Goal: Information Seeking & Learning: Learn about a topic

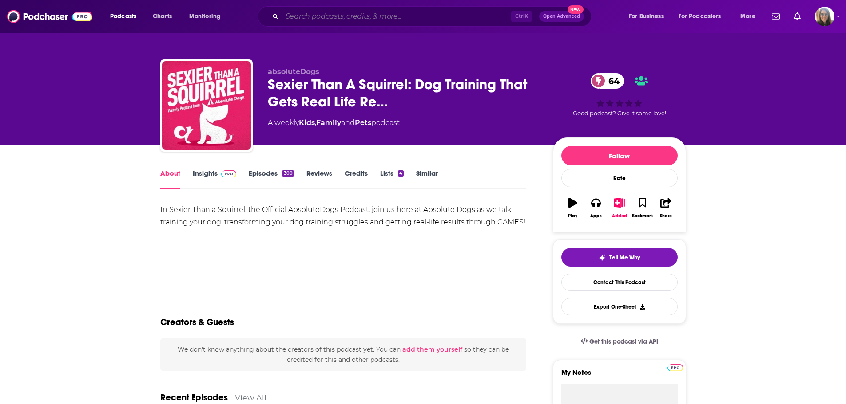
click at [423, 17] on input "Search podcasts, credits, & more..." at bounding box center [396, 16] width 229 height 14
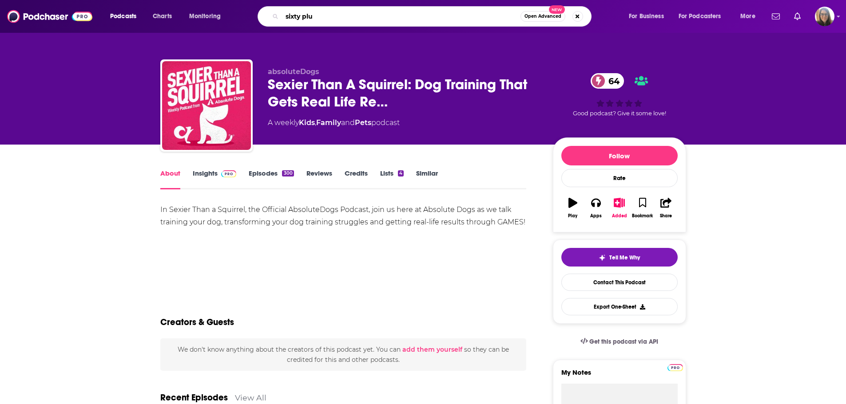
type input "sixty plus"
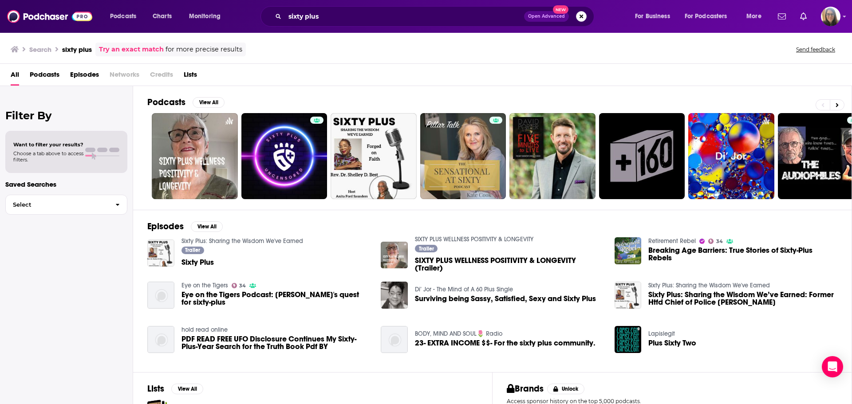
click at [582, 18] on button "Search podcasts, credits, & more..." at bounding box center [581, 16] width 11 height 11
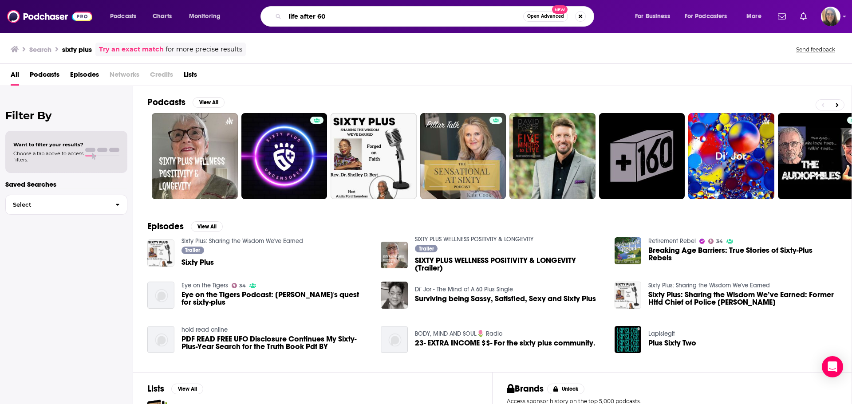
type input "life after 60"
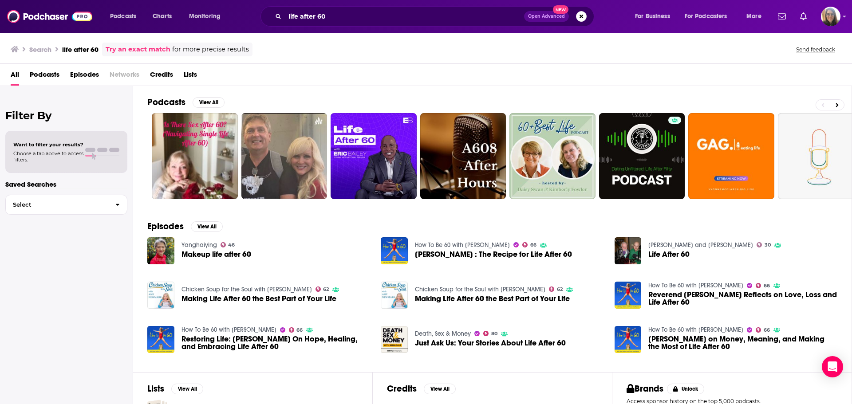
click at [583, 22] on div "life after 60 Open Advanced New" at bounding box center [428, 16] width 334 height 20
click at [583, 18] on button "Search podcasts, credits, & more..." at bounding box center [581, 16] width 11 height 11
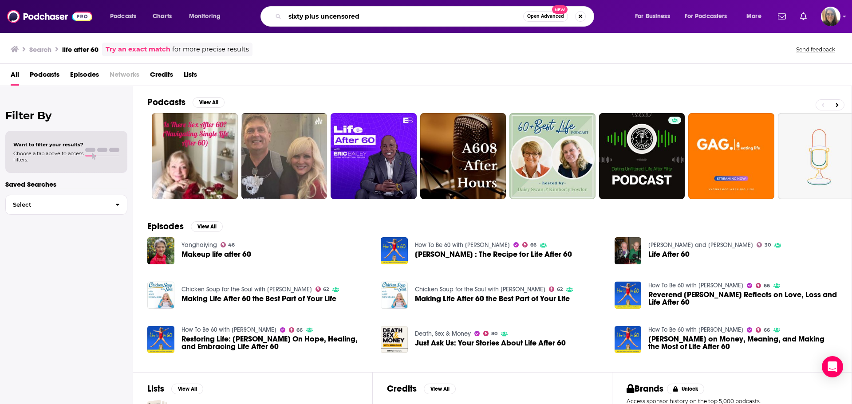
type input "sixty plus uncensored"
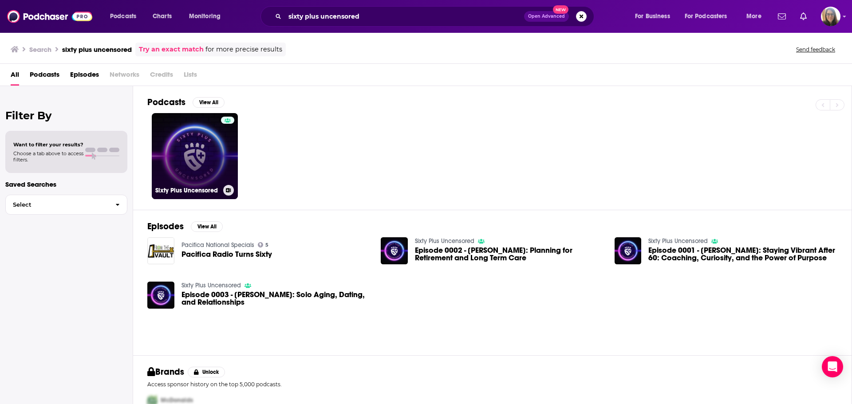
click at [222, 171] on div at bounding box center [227, 151] width 13 height 68
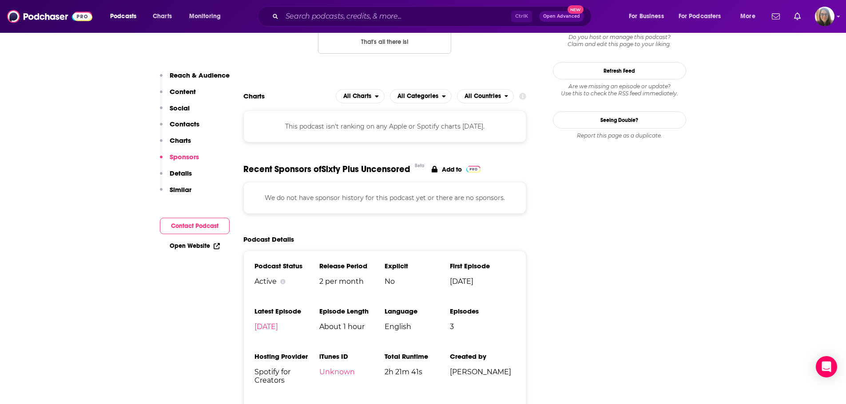
scroll to position [748, 0]
